Goal: Information Seeking & Learning: Understand process/instructions

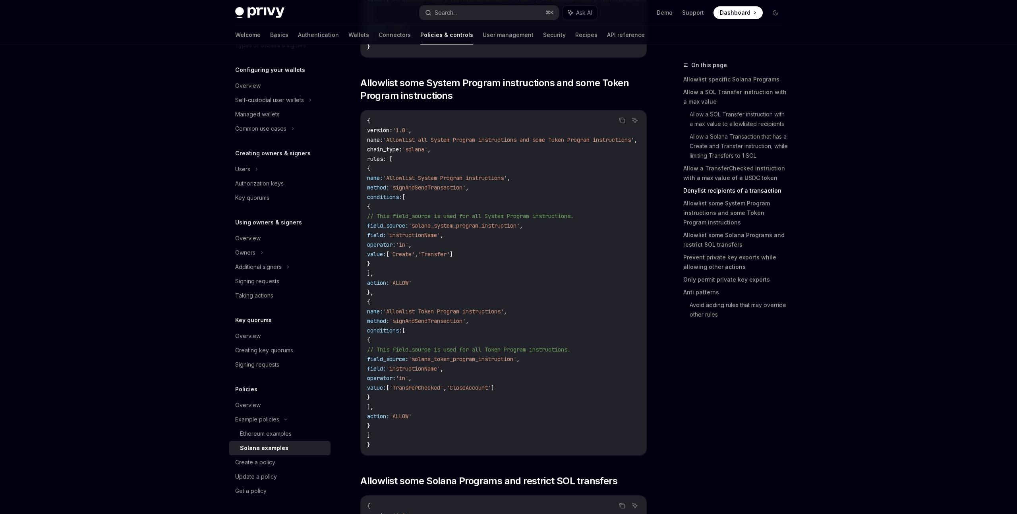
scroll to position [1790, 0]
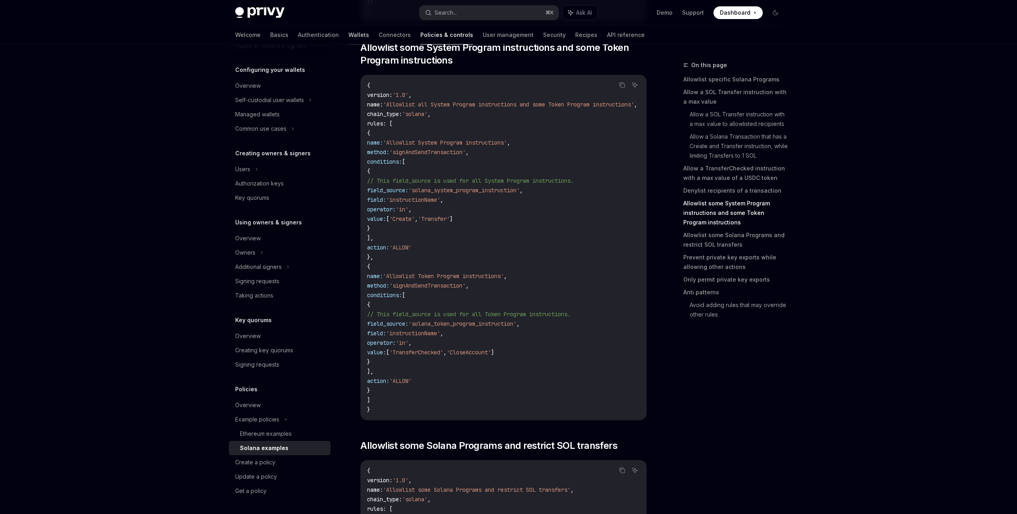
click at [348, 33] on link "Wallets" at bounding box center [358, 34] width 21 height 19
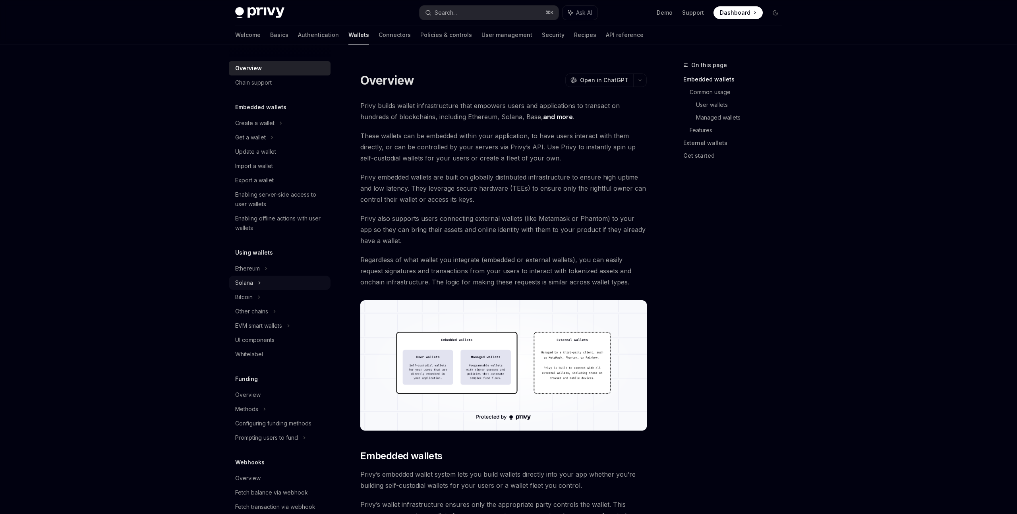
click at [264, 145] on div "Solana" at bounding box center [280, 137] width 102 height 14
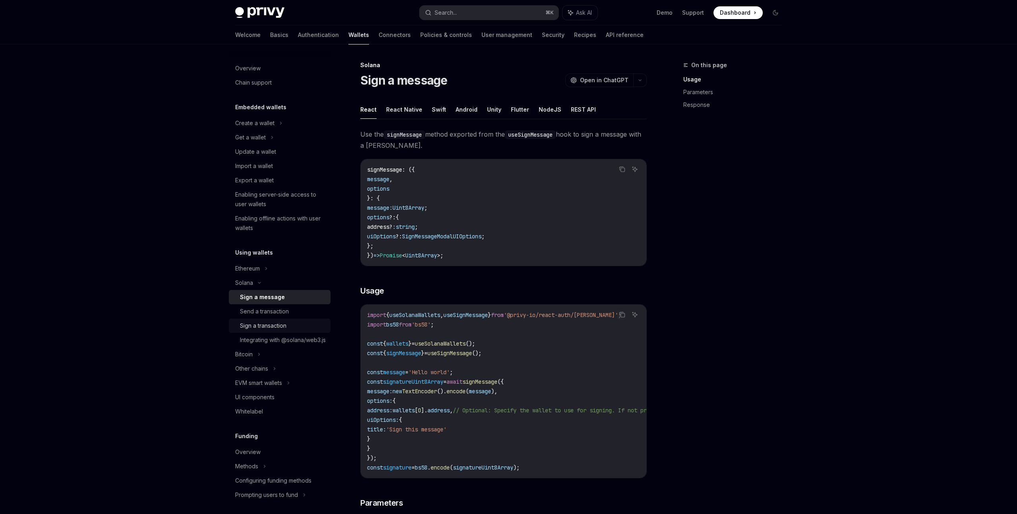
click at [285, 324] on div "Sign a transaction" at bounding box center [263, 326] width 46 height 10
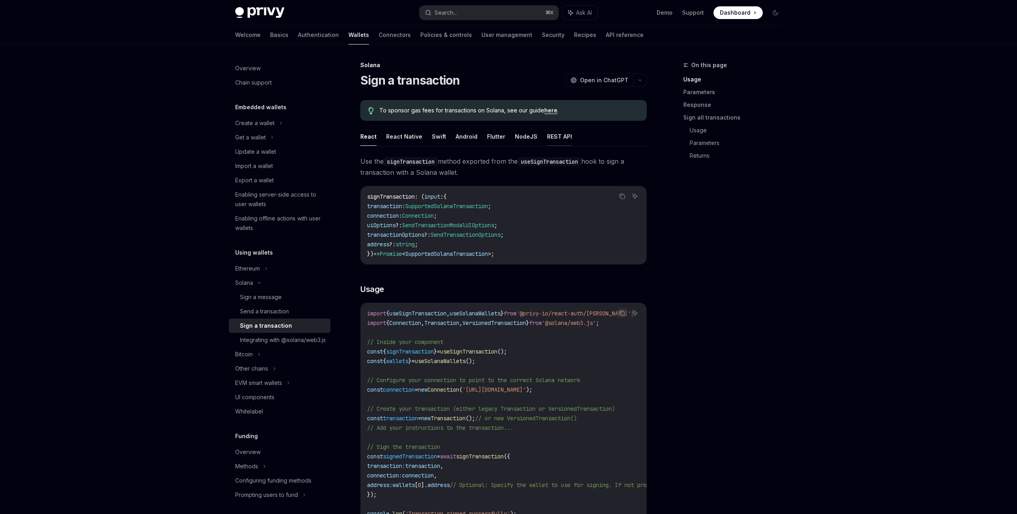
click at [552, 136] on button "REST API" at bounding box center [559, 136] width 25 height 19
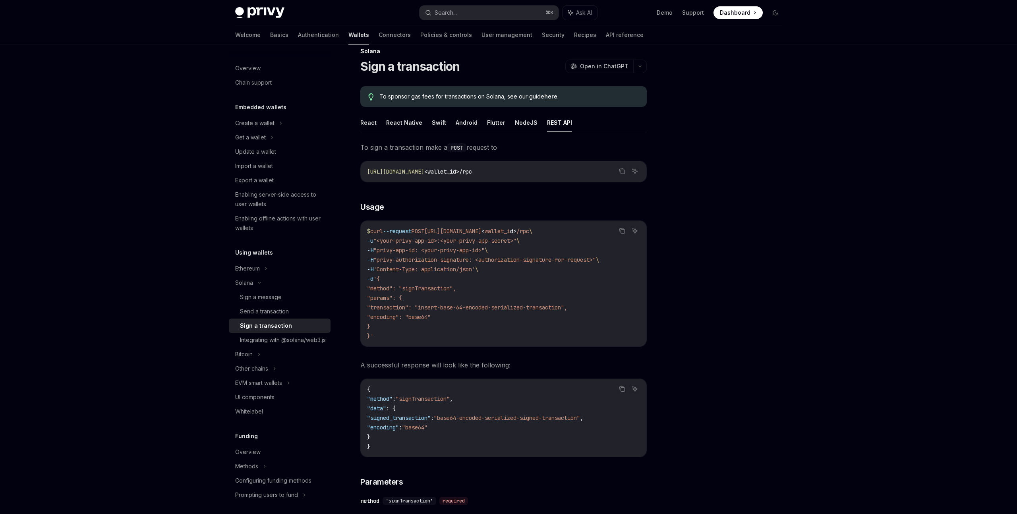
scroll to position [17, 0]
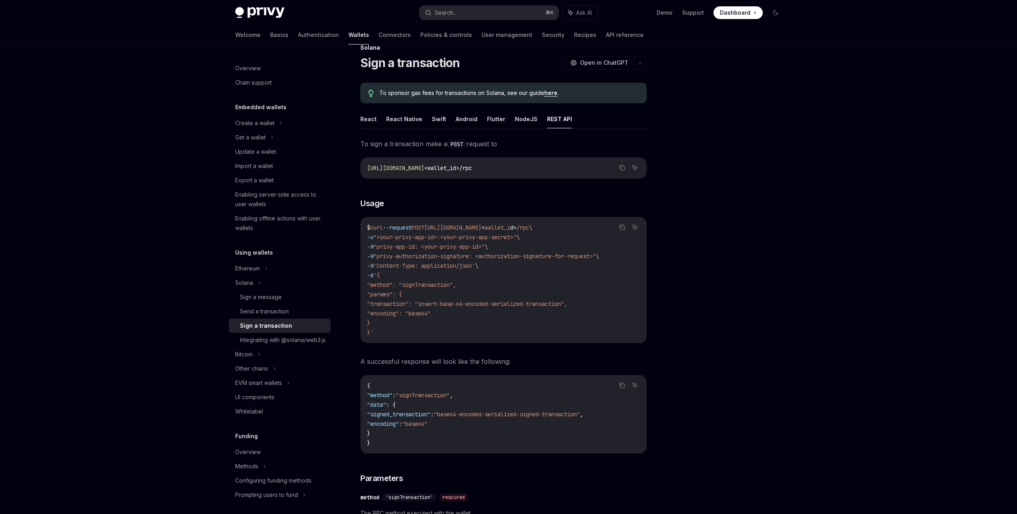
click at [444, 286] on span ""method": "signTransaction"," at bounding box center [411, 284] width 89 height 7
click at [291, 311] on div "Send a transaction" at bounding box center [283, 312] width 86 height 10
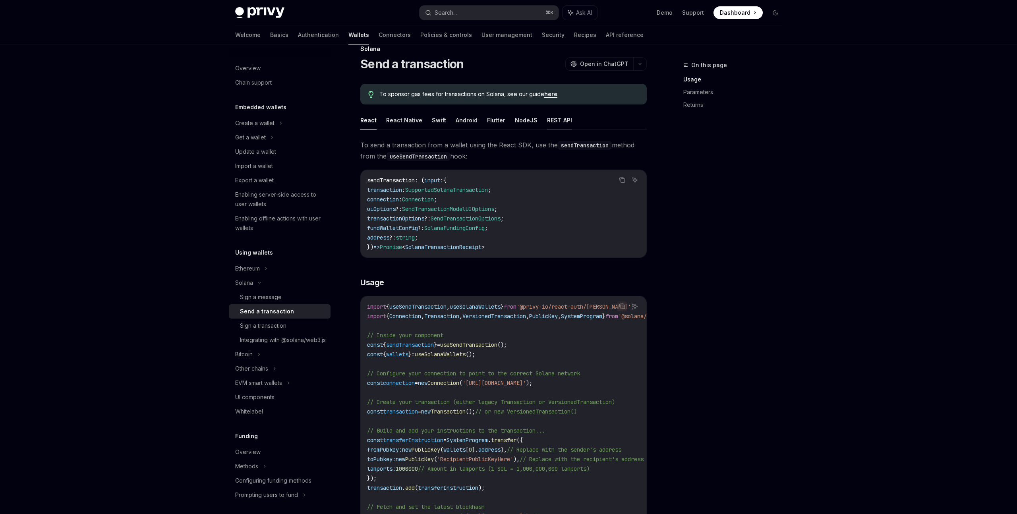
click at [557, 118] on button "REST API" at bounding box center [559, 120] width 25 height 19
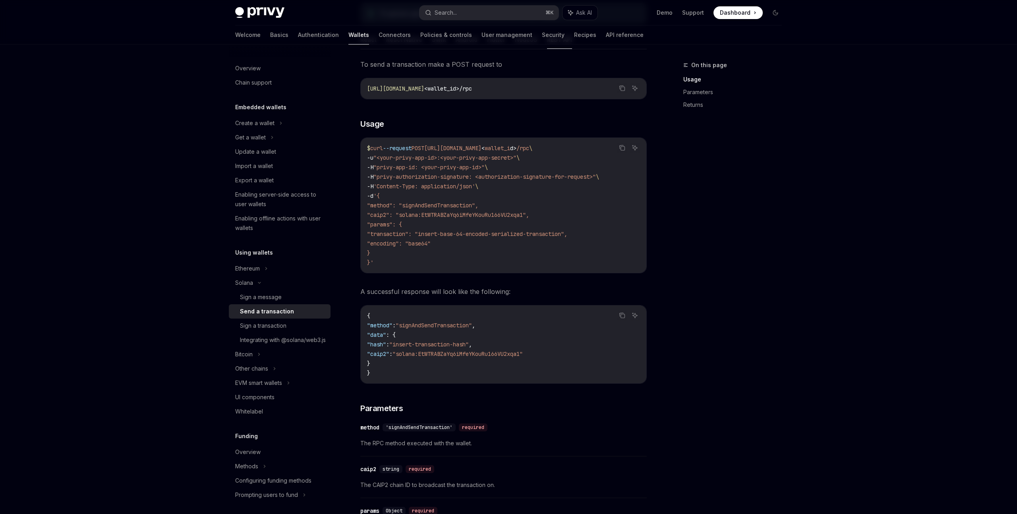
scroll to position [99, 0]
click at [284, 324] on div "Sign a transaction" at bounding box center [263, 326] width 46 height 10
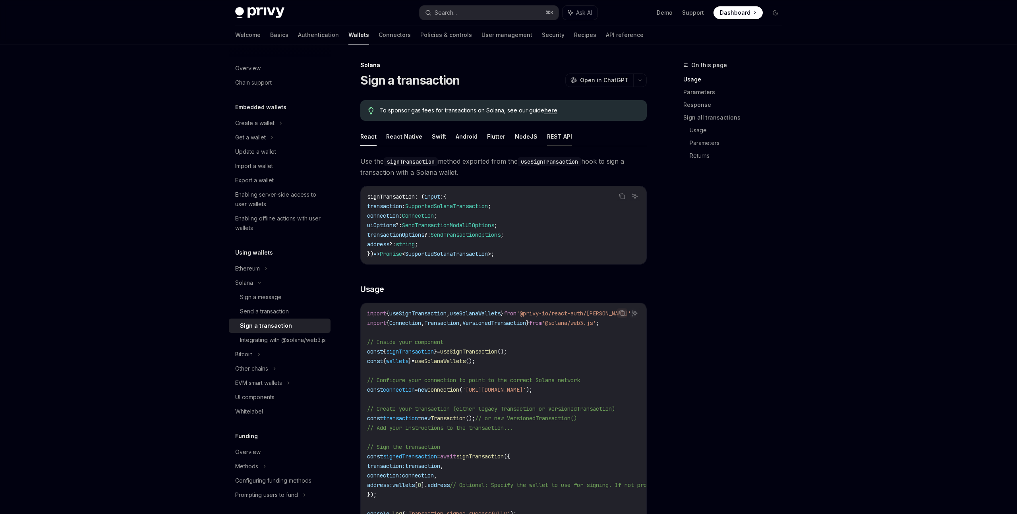
click at [555, 136] on button "REST API" at bounding box center [559, 136] width 25 height 19
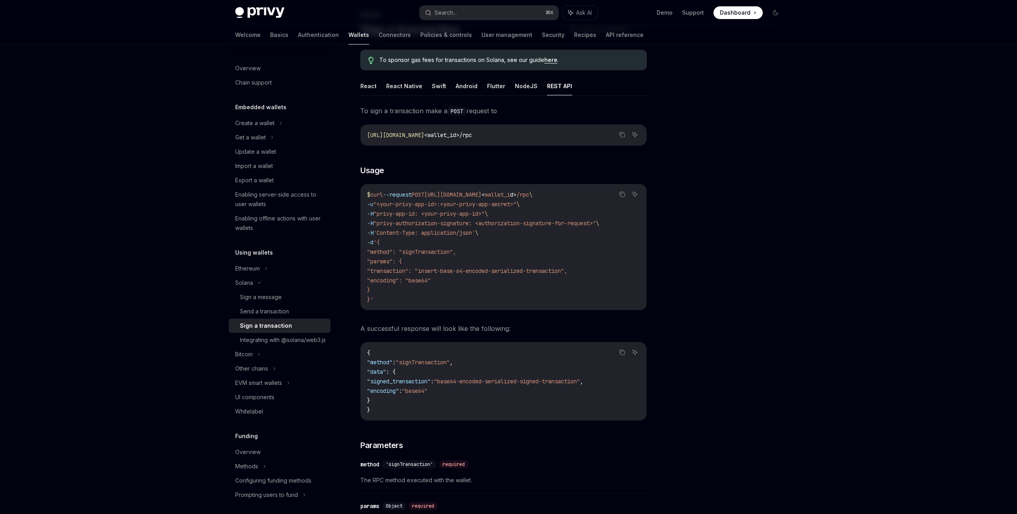
scroll to position [60, 0]
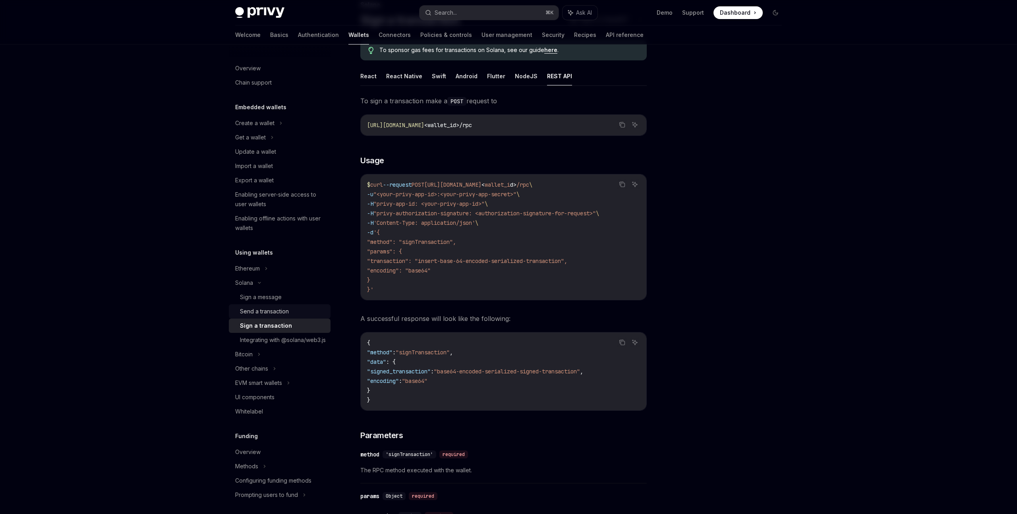
click at [286, 313] on div "Send a transaction" at bounding box center [264, 312] width 49 height 10
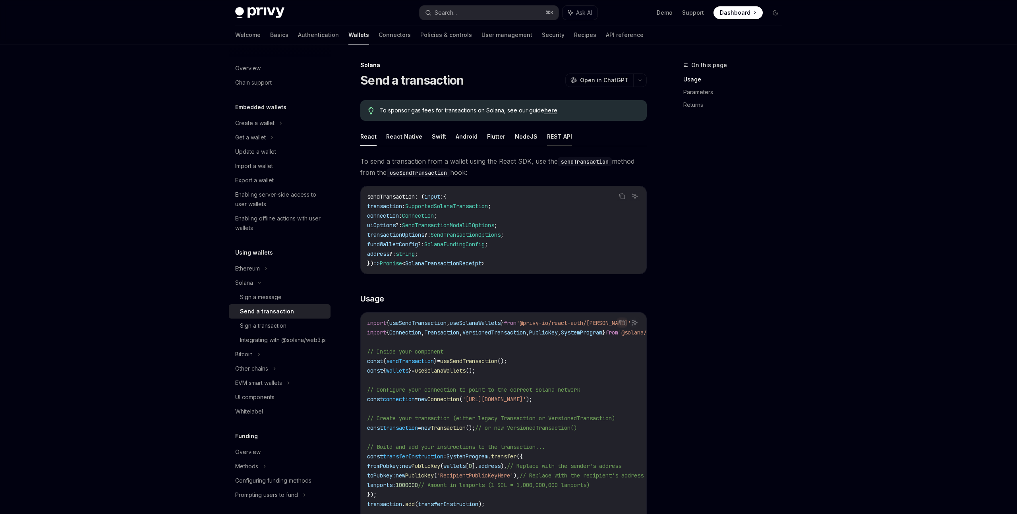
click at [555, 141] on button "REST API" at bounding box center [559, 136] width 25 height 19
type textarea "*"
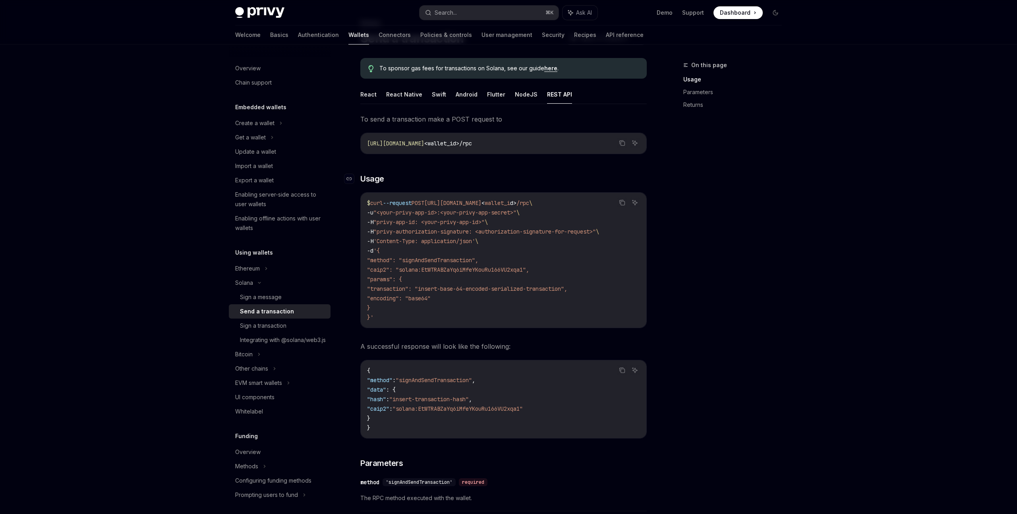
scroll to position [42, 0]
